Goal: Task Accomplishment & Management: Use online tool/utility

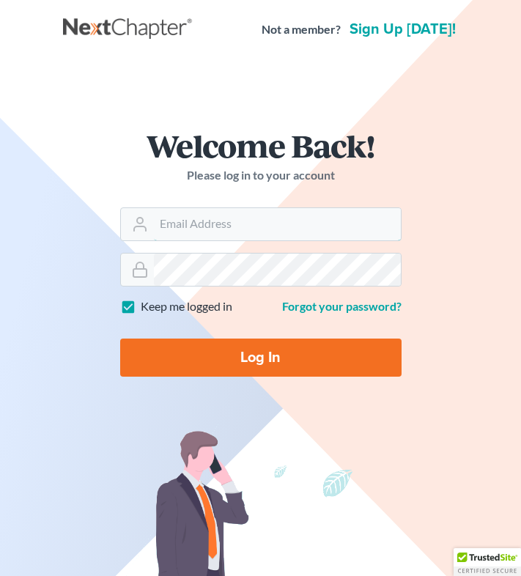
type input "[EMAIL_ADDRESS][DOMAIN_NAME]"
click at [213, 355] on input "Log In" at bounding box center [260, 358] width 281 height 38
type input "Thinking..."
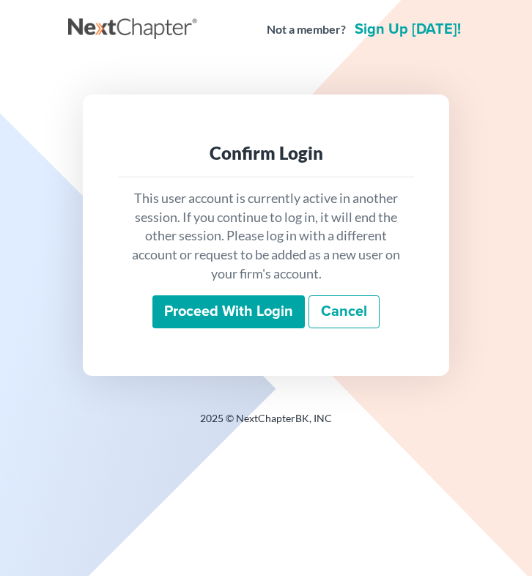
click at [243, 317] on input "Proceed with login" at bounding box center [228, 312] width 152 height 34
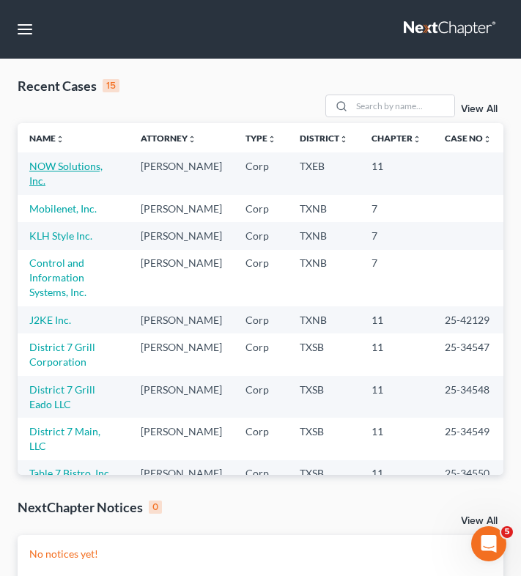
click at [83, 168] on link "NOW Solutions, Inc." at bounding box center [65, 173] width 73 height 27
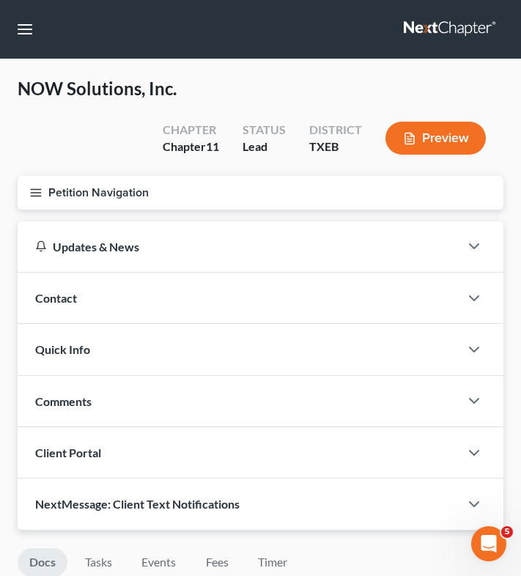
click at [40, 193] on line "button" at bounding box center [36, 193] width 10 height 0
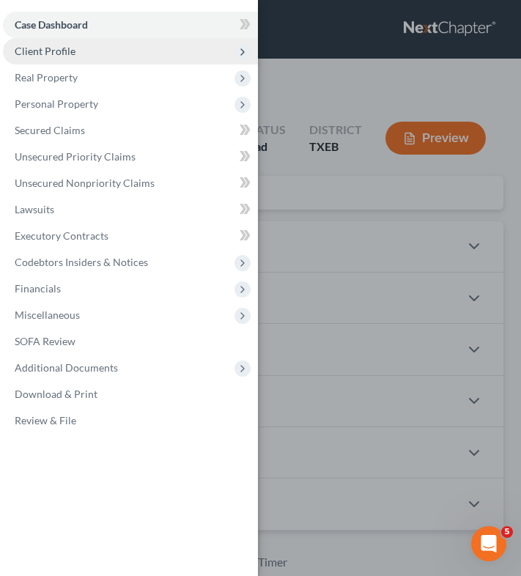
click at [89, 52] on span "Client Profile" at bounding box center [130, 51] width 255 height 26
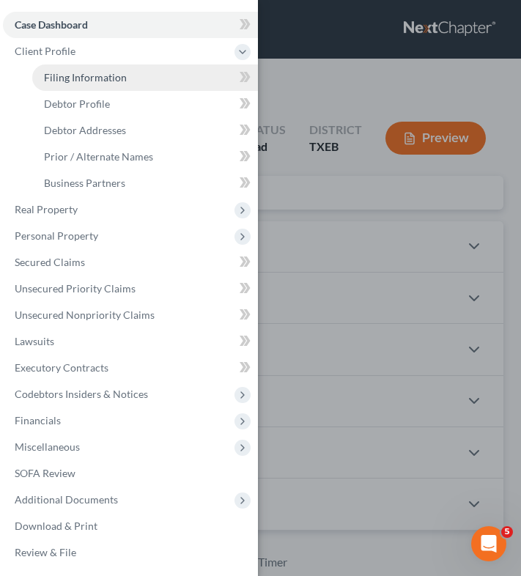
click at [92, 78] on span "Filing Information" at bounding box center [85, 77] width 83 height 12
select select "3"
select select "1"
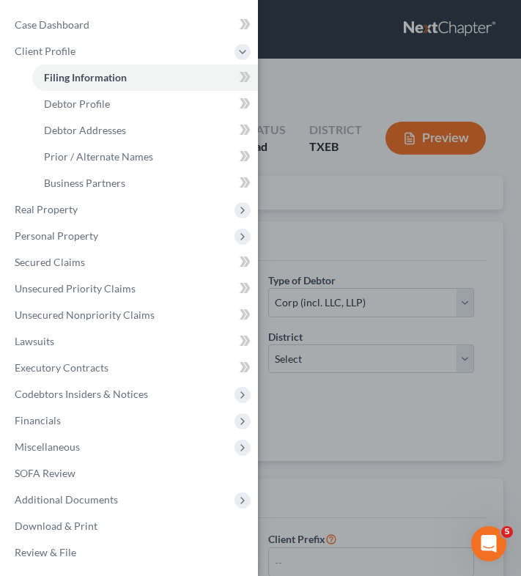
click at [340, 226] on div "Case Dashboard Payments Invoices Payments Payments Credit Report Client Profile" at bounding box center [260, 288] width 521 height 576
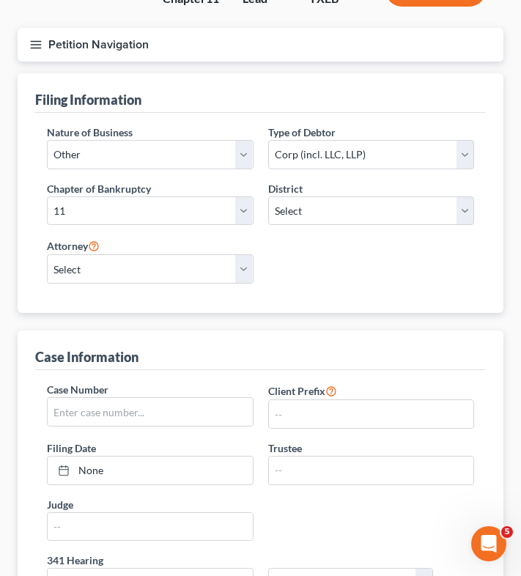
scroll to position [149, 0]
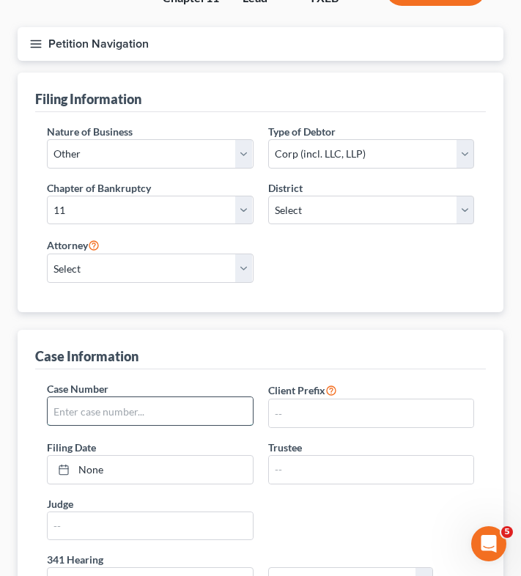
click at [188, 409] on input "text" at bounding box center [150, 411] width 205 height 28
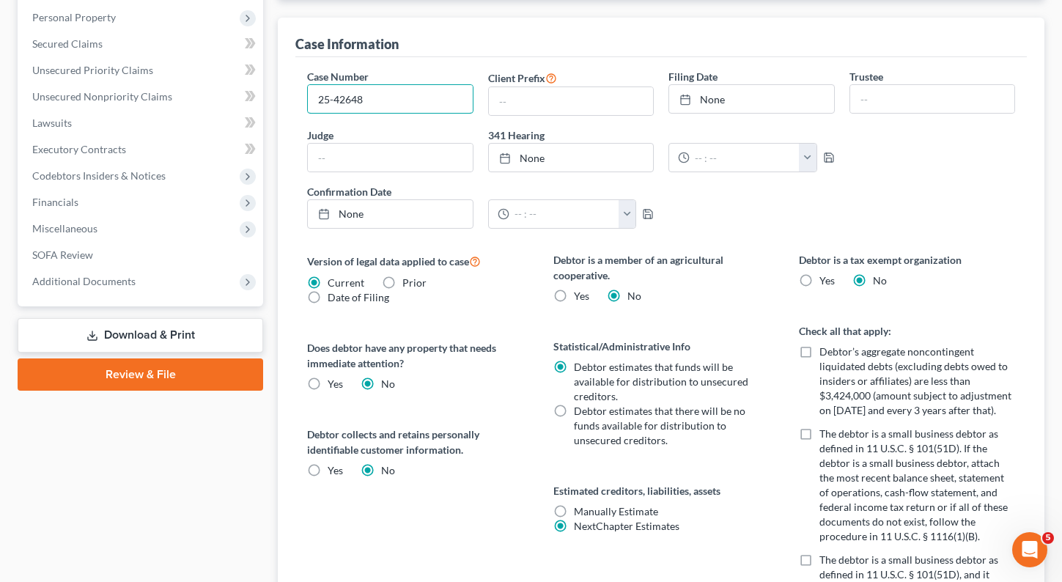
scroll to position [372, 0]
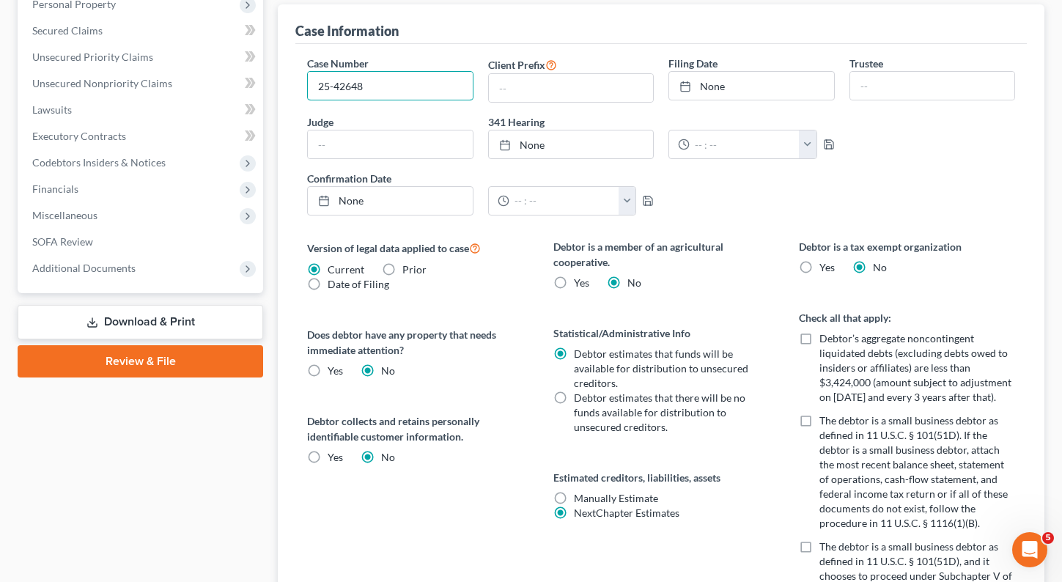
type input "25-42648"
click at [122, 320] on link "Download & Print" at bounding box center [141, 322] width 246 height 34
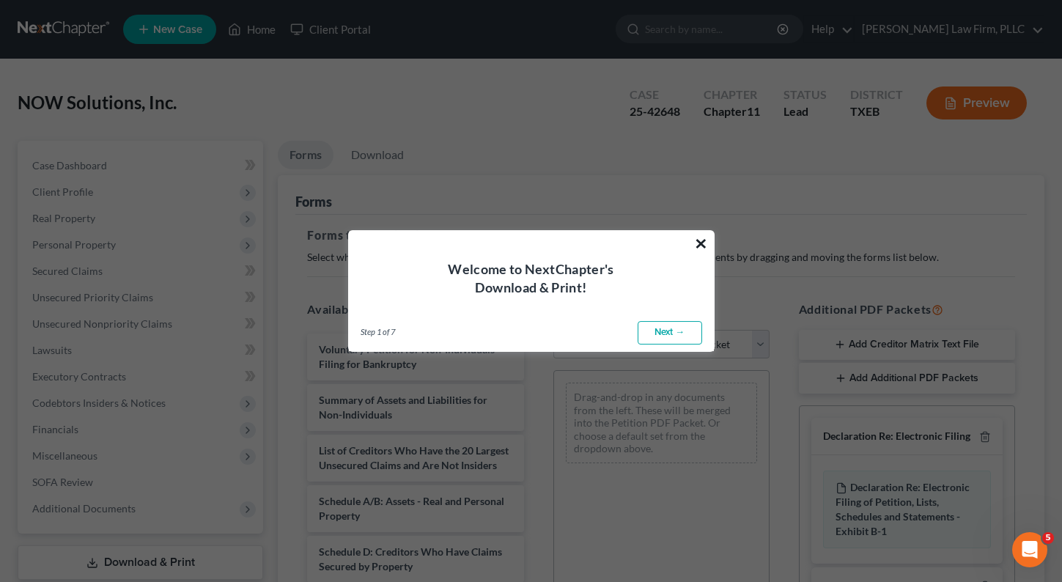
click at [531, 238] on button "×" at bounding box center [701, 243] width 14 height 23
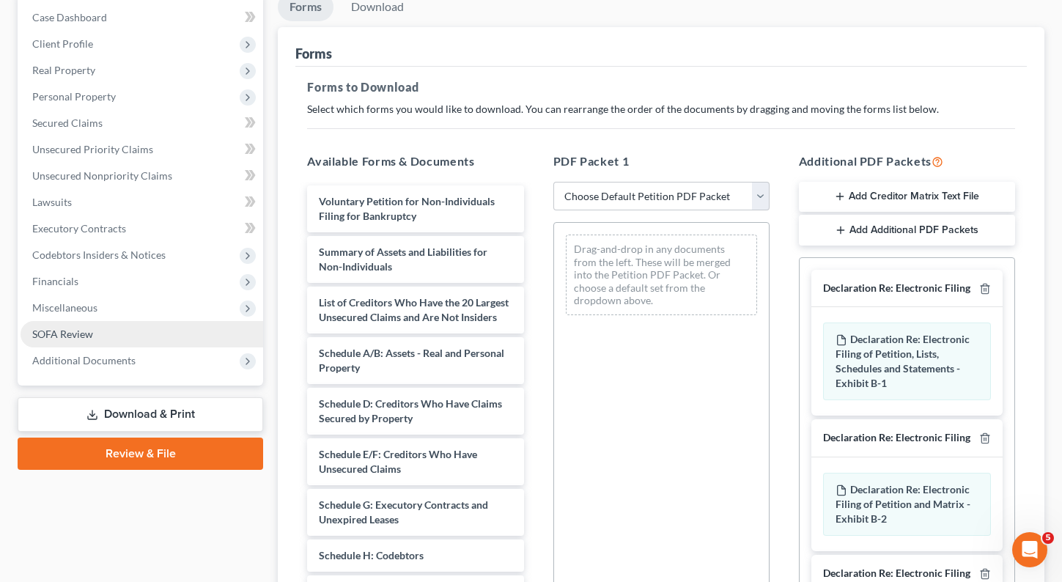
scroll to position [150, 0]
click at [136, 329] on link "SOFA Review" at bounding box center [142, 333] width 243 height 26
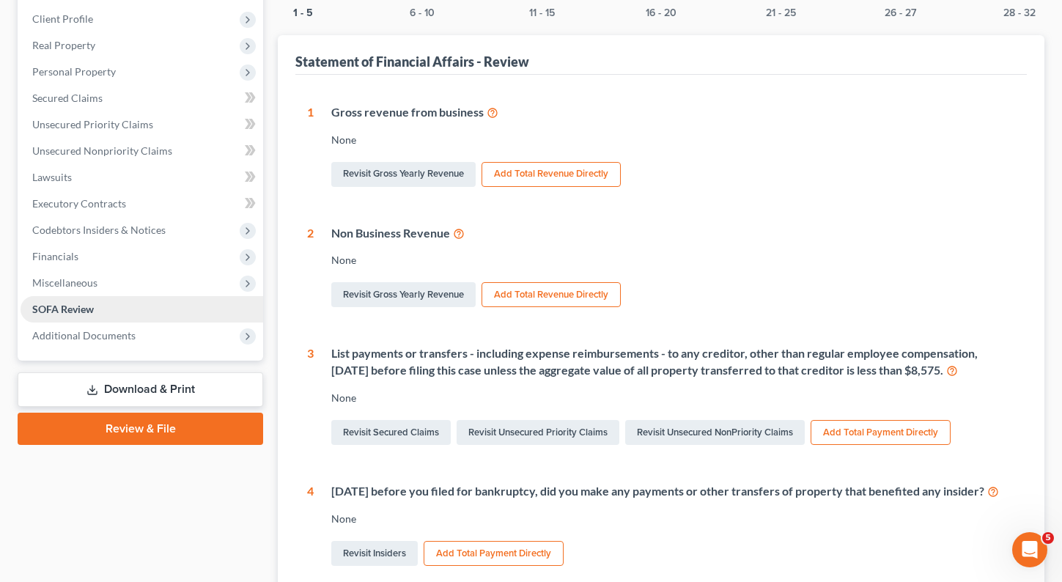
scroll to position [174, 0]
click at [150, 392] on link "Download & Print" at bounding box center [141, 389] width 246 height 34
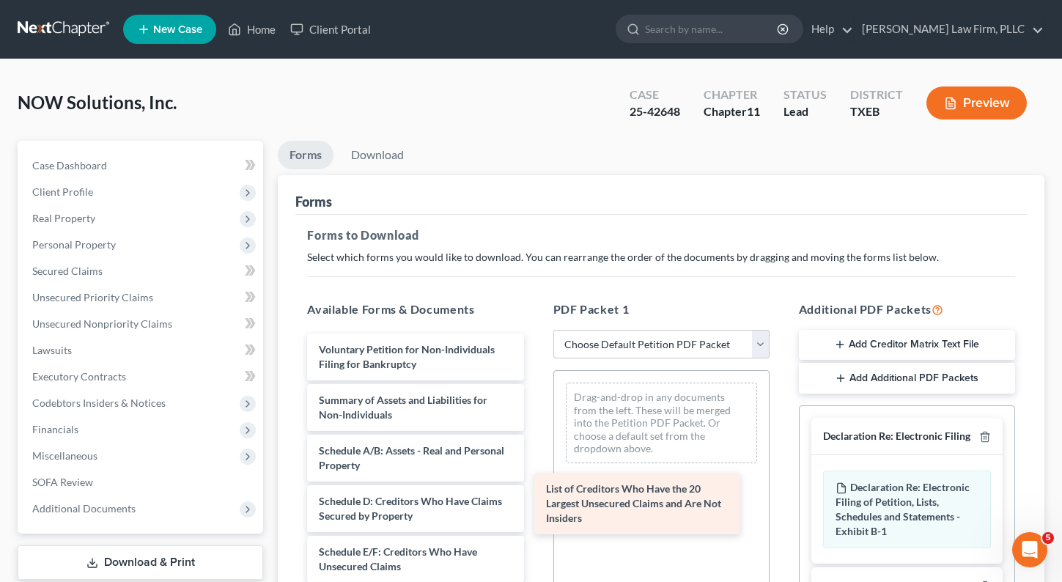
drag, startPoint x: 415, startPoint y: 465, endPoint x: 699, endPoint y: 516, distance: 288.9
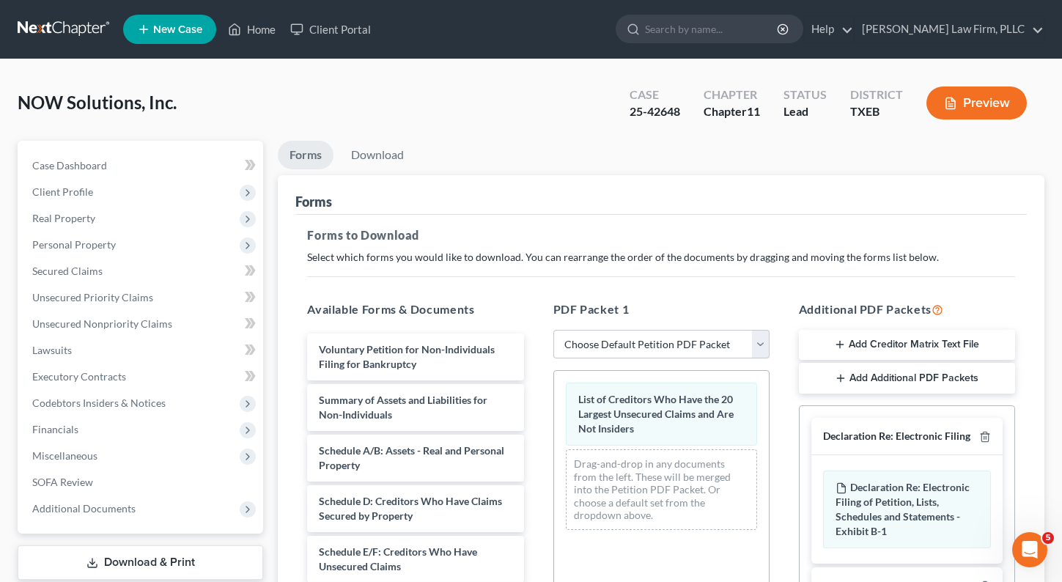
scroll to position [323, 0]
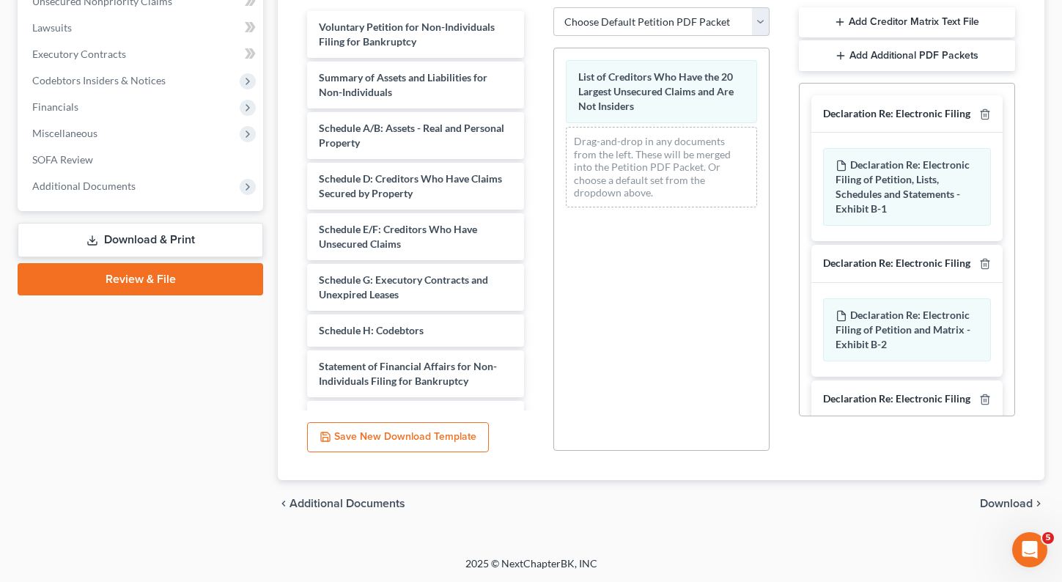
click at [531, 507] on span "Download" at bounding box center [1006, 504] width 53 height 12
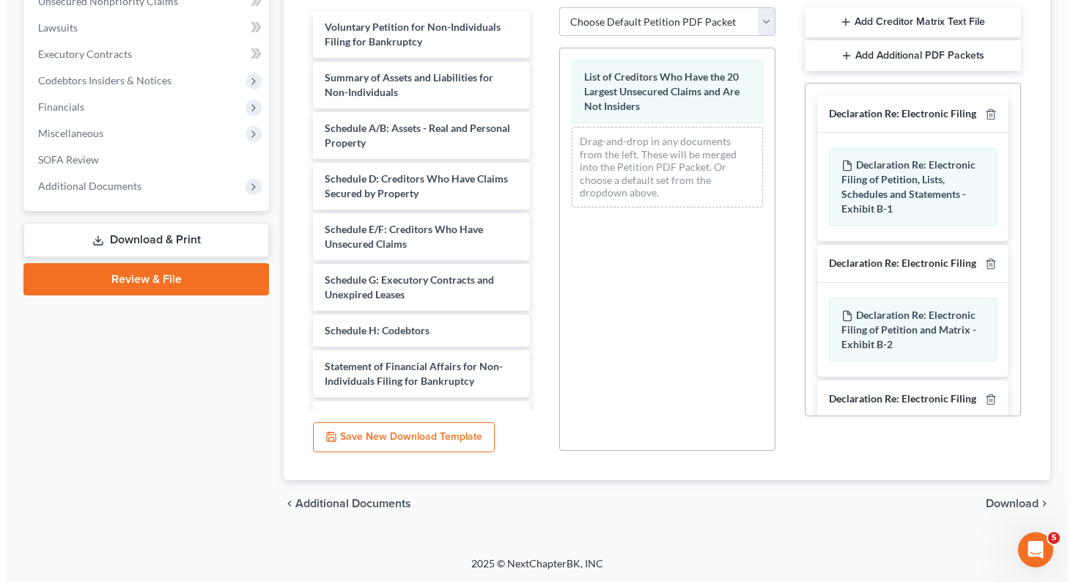
scroll to position [103, 0]
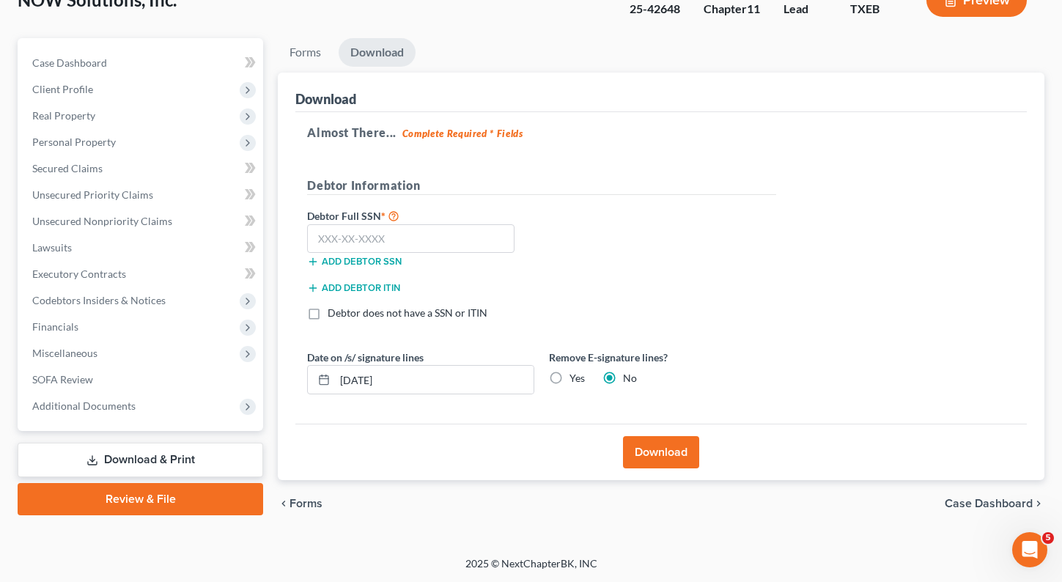
click at [531, 378] on label "Yes" at bounding box center [577, 378] width 15 height 15
click at [531, 378] on input "Yes" at bounding box center [580, 376] width 10 height 10
radio input "true"
radio input "false"
click at [531, 449] on button "Download" at bounding box center [661, 452] width 76 height 32
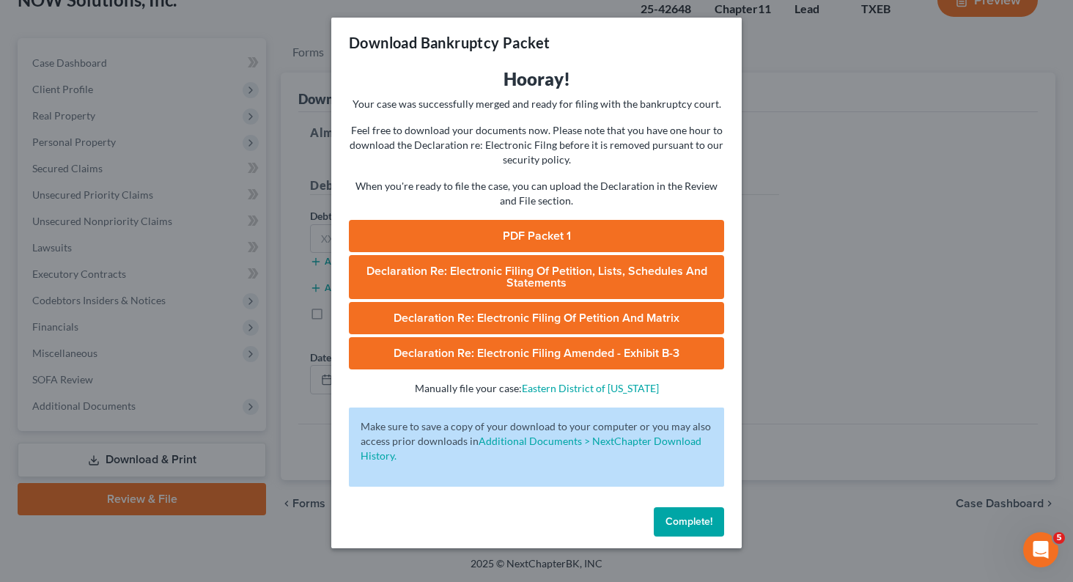
click at [531, 240] on link "PDF Packet 1" at bounding box center [536, 236] width 375 height 32
click at [531, 250] on link "PDF Packet 1" at bounding box center [536, 236] width 375 height 32
